Goal: Use online tool/utility: Utilize a website feature to perform a specific function

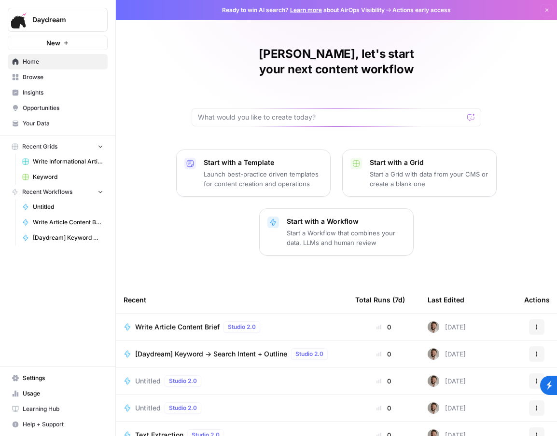
click at [203, 322] on span "Write Article Content Brief" at bounding box center [177, 327] width 84 height 10
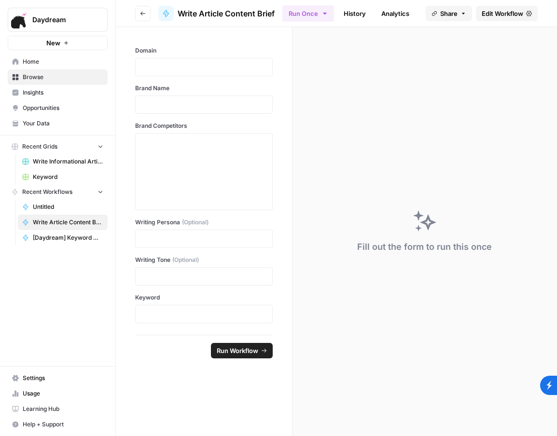
click at [71, 162] on span "Write Informational Articles" at bounding box center [68, 161] width 70 height 9
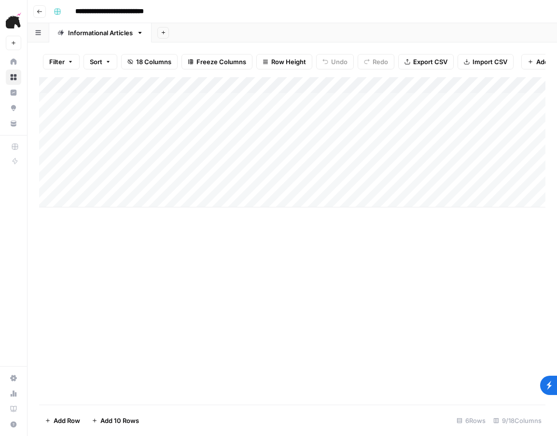
click at [38, 11] on icon "button" at bounding box center [39, 12] width 5 height 4
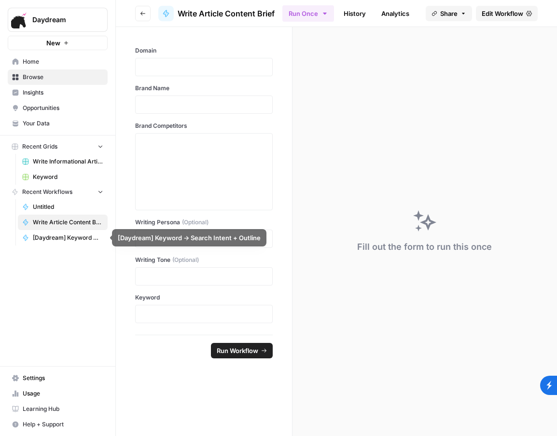
click at [82, 204] on span "Untitled" at bounding box center [68, 207] width 70 height 9
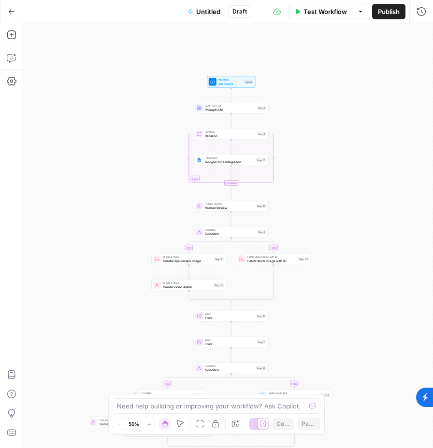
click at [342, 311] on div "true false true false true false true false true false Workflow Set Inputs Inpu…" at bounding box center [227, 235] width 409 height 425
